Goal: Find specific fact: Find specific page/section

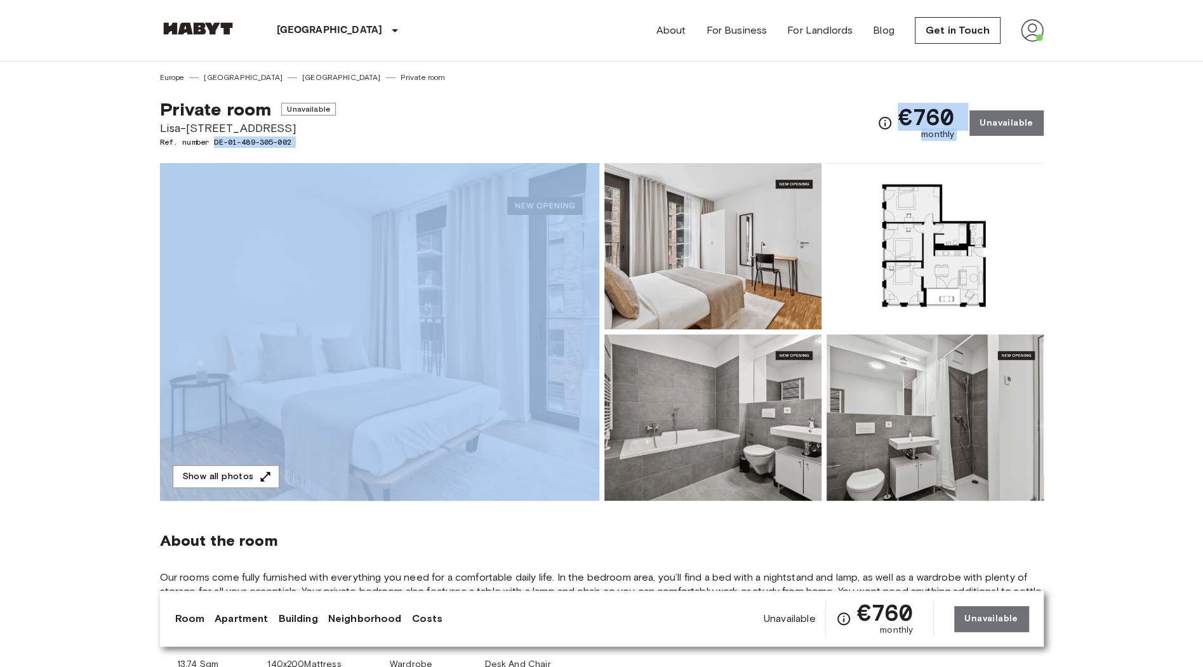
drag, startPoint x: 215, startPoint y: 142, endPoint x: 397, endPoint y: 143, distance: 182.2
click at [298, 152] on div "Show all photos" at bounding box center [599, 322] width 889 height 358
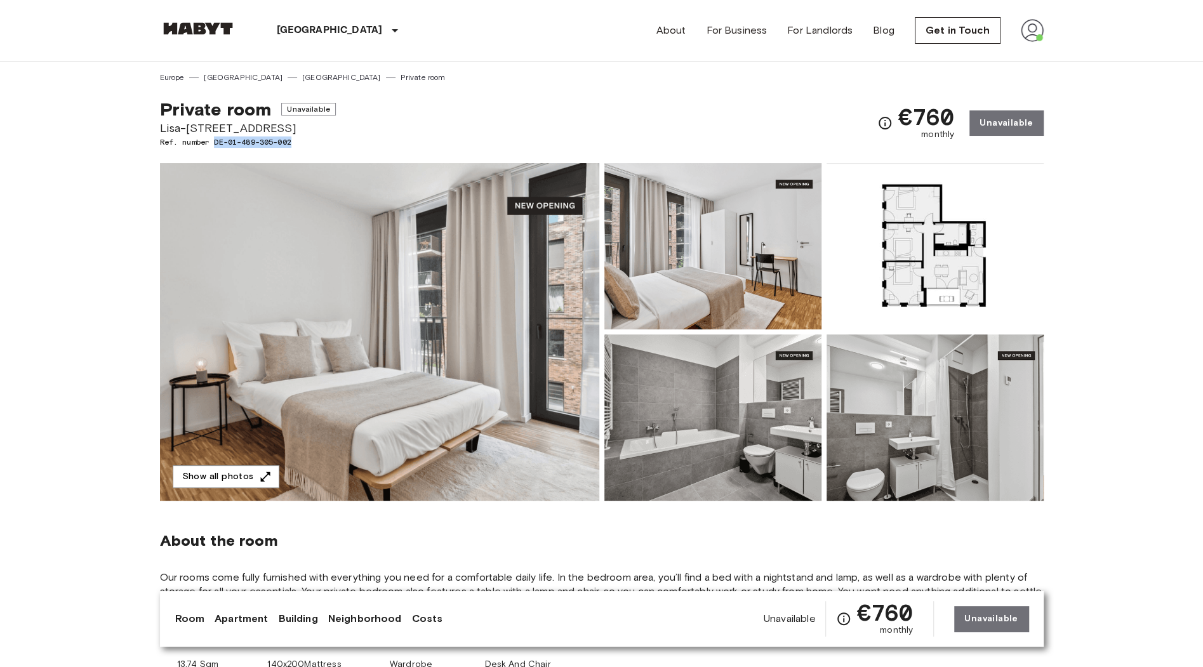
drag, startPoint x: 215, startPoint y: 142, endPoint x: 300, endPoint y: 142, distance: 84.4
click at [300, 142] on span "Ref. number DE-01-489-305-002" at bounding box center [248, 142] width 176 height 11
copy span "DE-01-489-305-002"
